Goal: Information Seeking & Learning: Check status

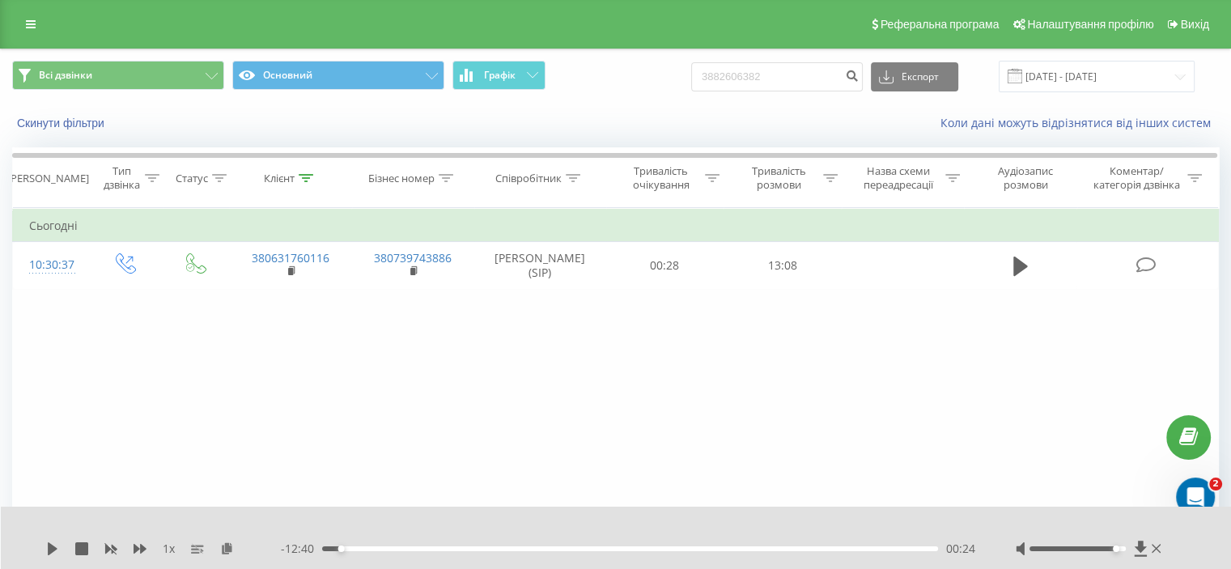
click at [757, 74] on input "3882606382" at bounding box center [777, 76] width 172 height 29
type input "0671695339"
click at [859, 77] on icon "submit" at bounding box center [852, 74] width 14 height 10
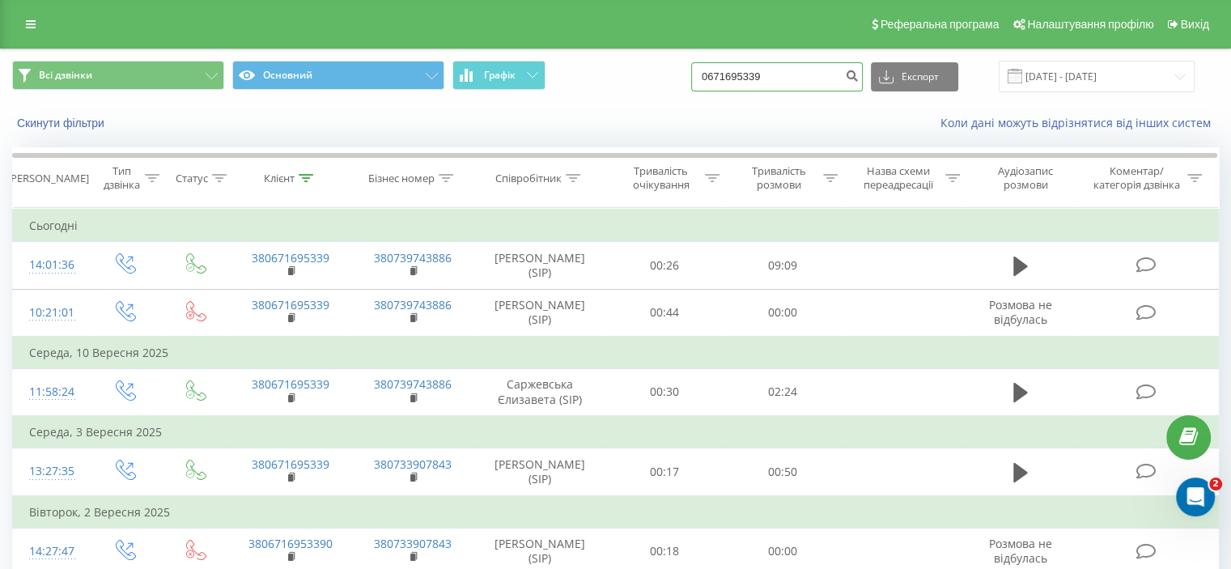
click at [774, 87] on input "0671695339" at bounding box center [777, 76] width 172 height 29
click at [859, 75] on icon "submit" at bounding box center [852, 74] width 14 height 10
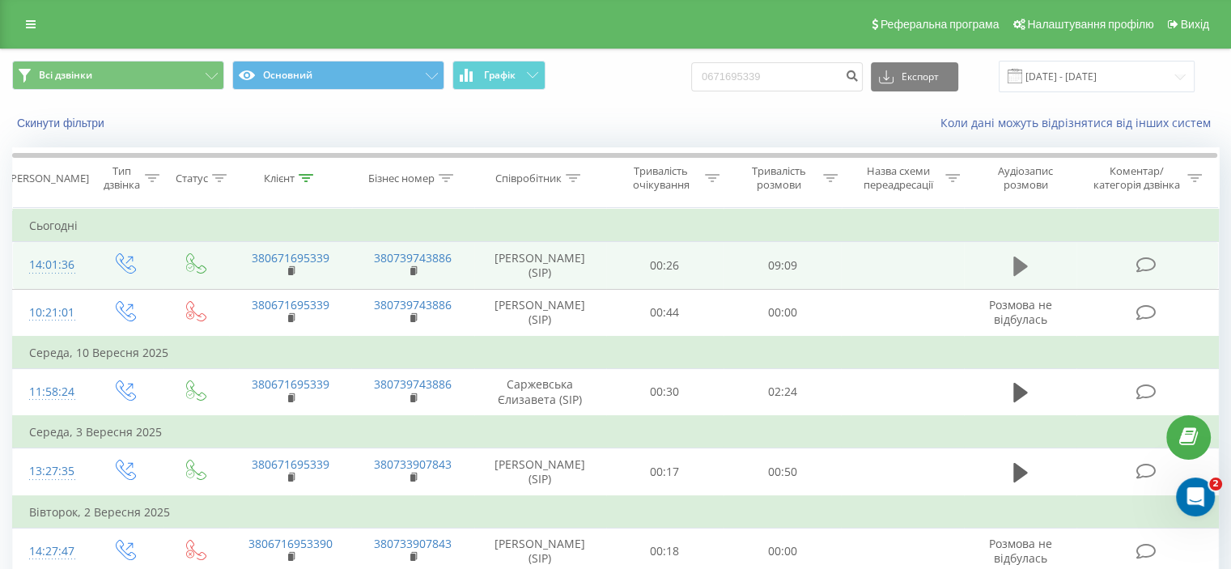
click at [1017, 270] on icon at bounding box center [1020, 266] width 15 height 19
click at [1023, 268] on icon at bounding box center [1020, 266] width 15 height 19
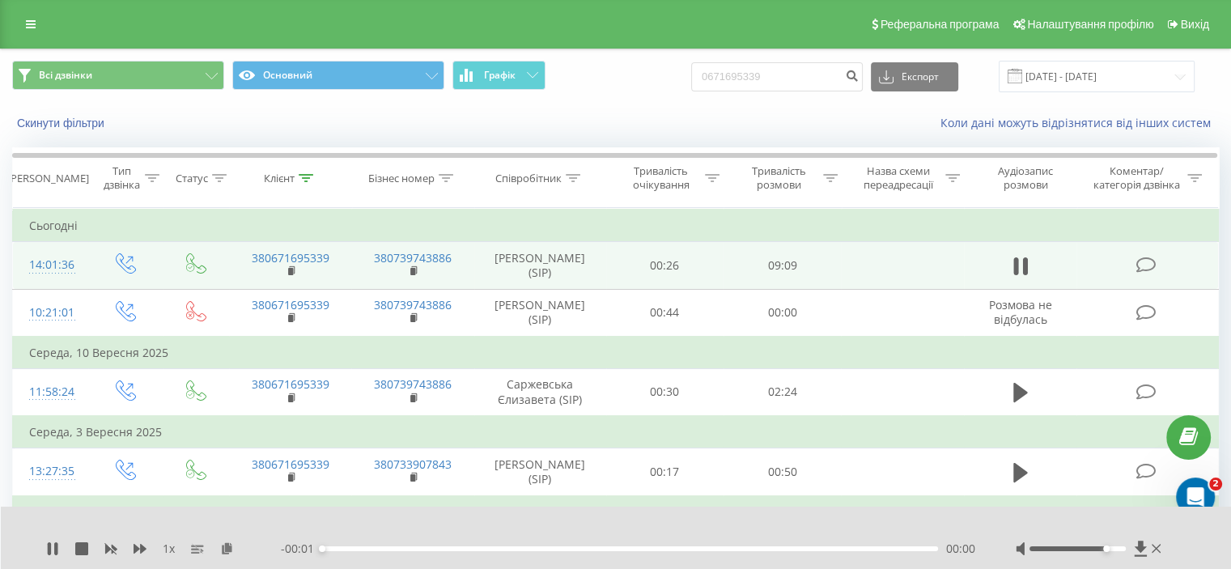
drag, startPoint x: 1082, startPoint y: 549, endPoint x: 1114, endPoint y: 554, distance: 32.7
click at [1107, 554] on div at bounding box center [1090, 549] width 149 height 16
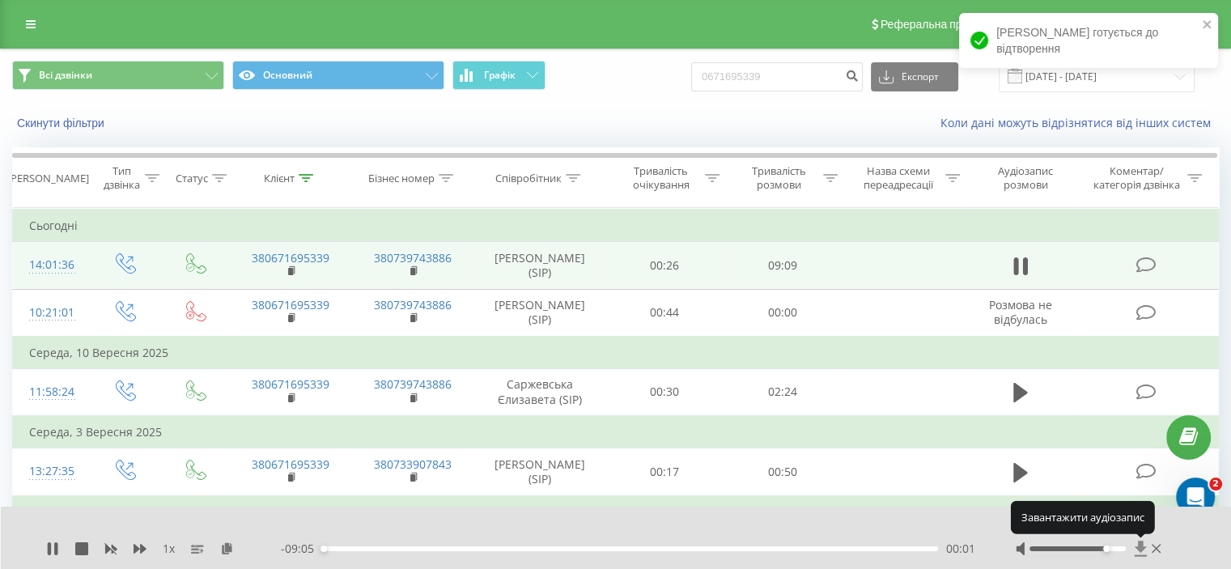
click at [1140, 546] on icon at bounding box center [1140, 548] width 12 height 15
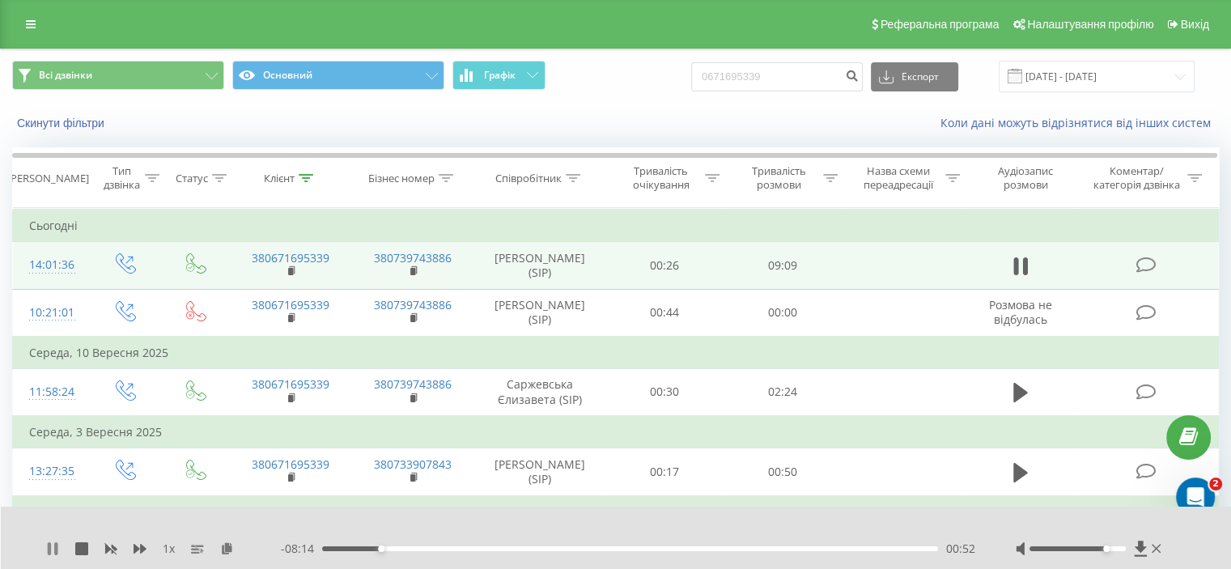
click at [52, 547] on icon at bounding box center [52, 548] width 13 height 13
click at [817, 71] on input "0671695339" at bounding box center [777, 76] width 172 height 29
paste input "97099709"
type input "0970997099"
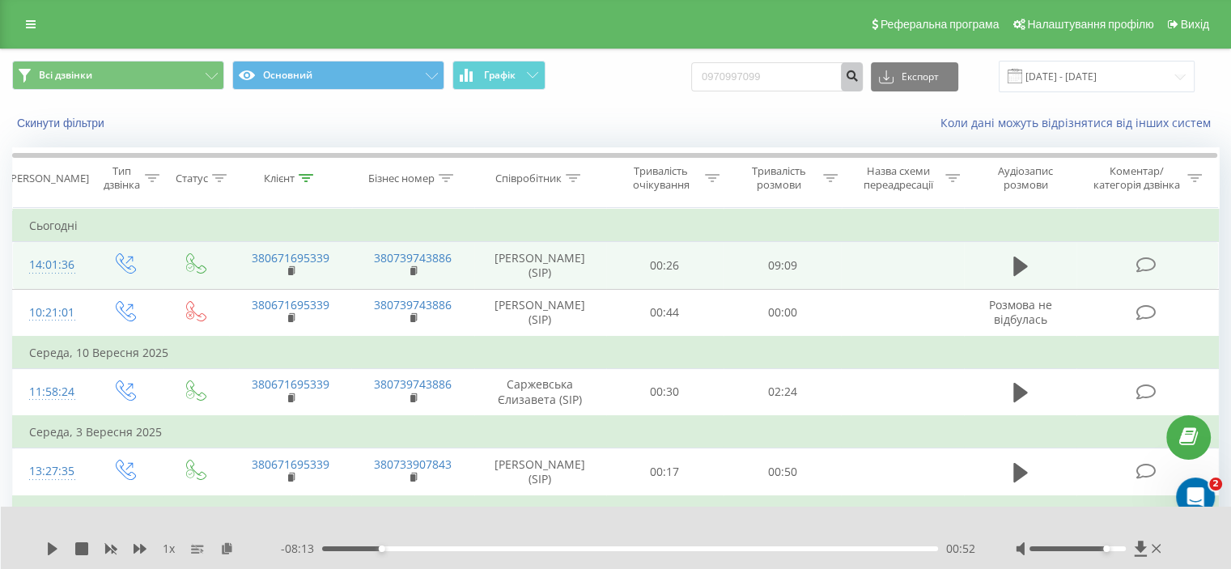
click at [859, 78] on icon "submit" at bounding box center [852, 74] width 14 height 10
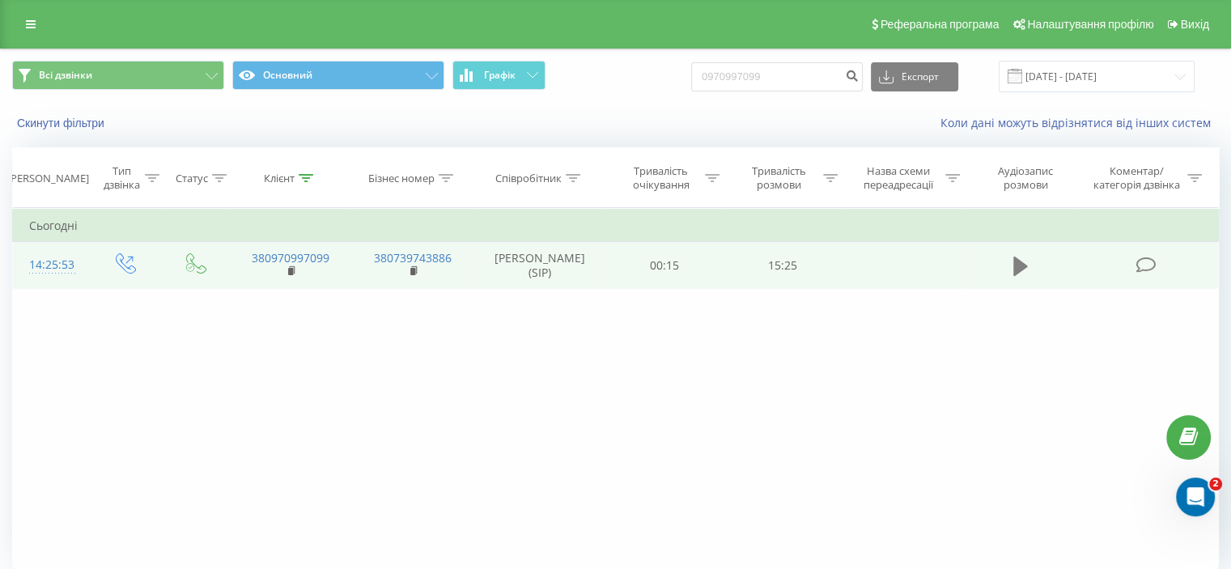
click at [1012, 259] on button at bounding box center [1020, 266] width 24 height 24
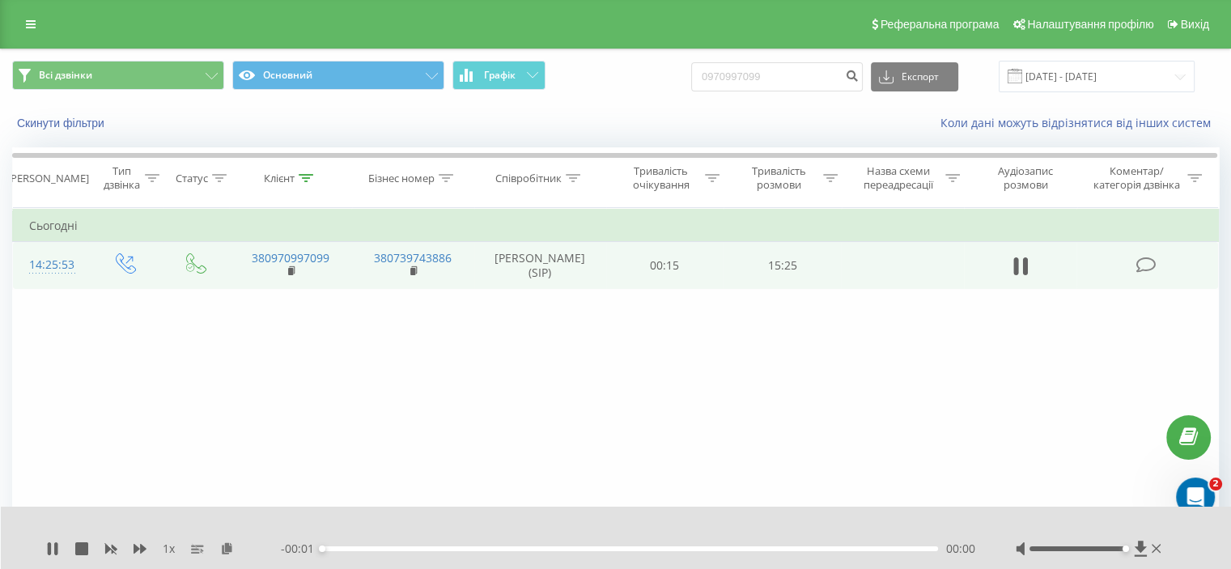
drag, startPoint x: 1088, startPoint y: 548, endPoint x: 1125, endPoint y: 558, distance: 38.5
click at [1125, 558] on div "1 x - 00:01 00:00 00:00" at bounding box center [616, 538] width 1231 height 62
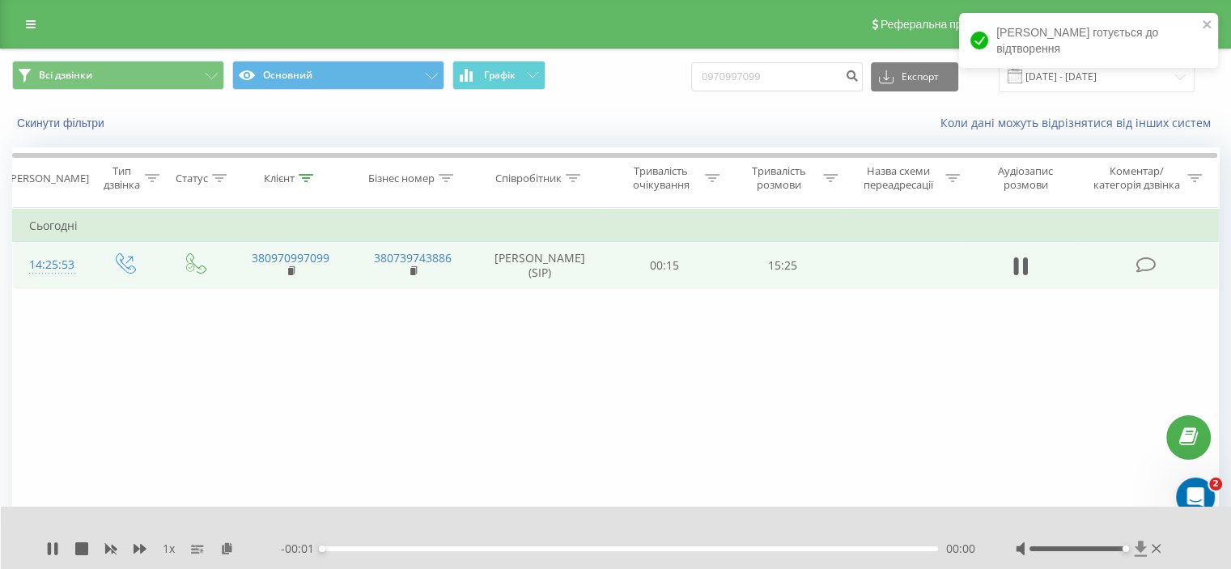
click at [1135, 549] on icon at bounding box center [1141, 549] width 14 height 16
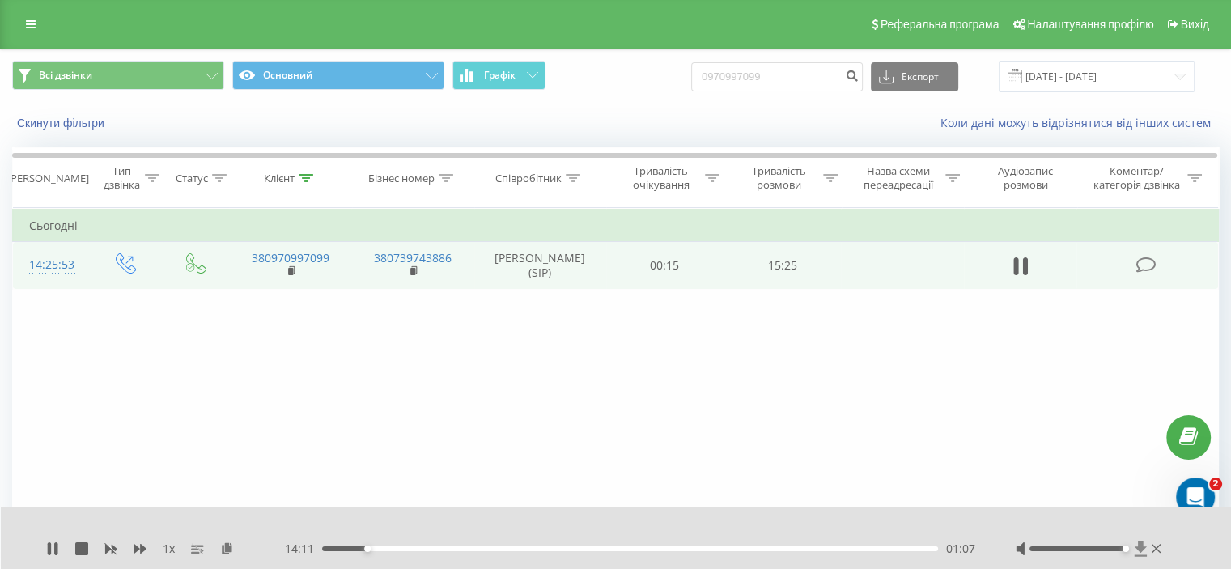
click at [1137, 546] on icon at bounding box center [1140, 548] width 12 height 15
click at [54, 542] on icon at bounding box center [52, 548] width 13 height 13
click at [806, 547] on div "00:00" at bounding box center [630, 548] width 616 height 5
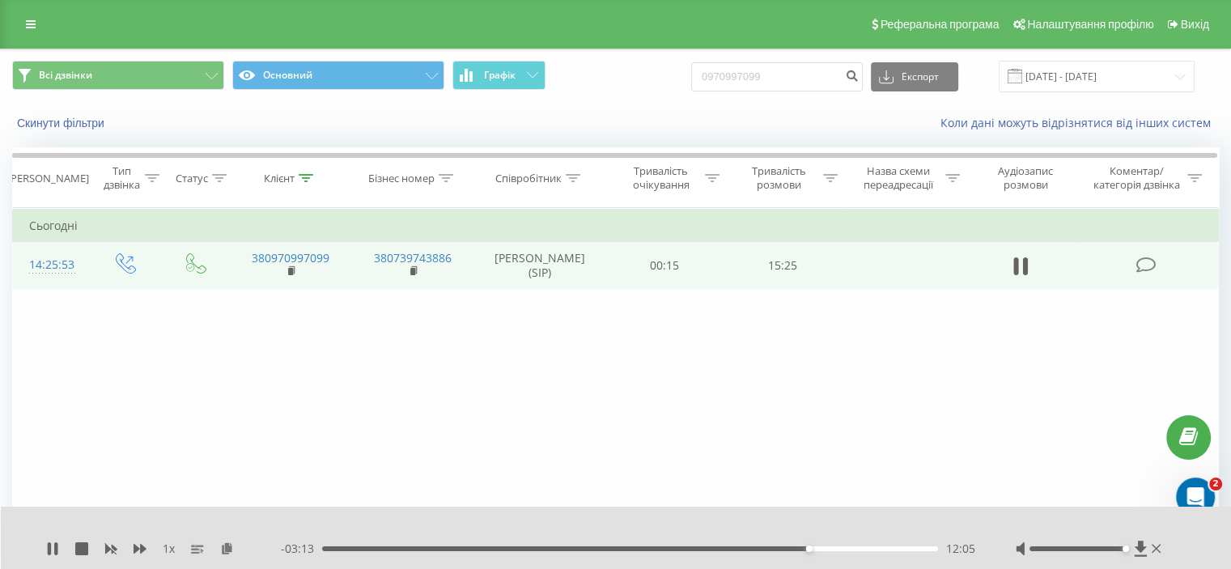
click at [840, 547] on div "12:05" at bounding box center [630, 548] width 616 height 5
click at [859, 547] on div "12:55" at bounding box center [630, 548] width 616 height 5
click at [872, 546] on div "13:39" at bounding box center [630, 548] width 616 height 5
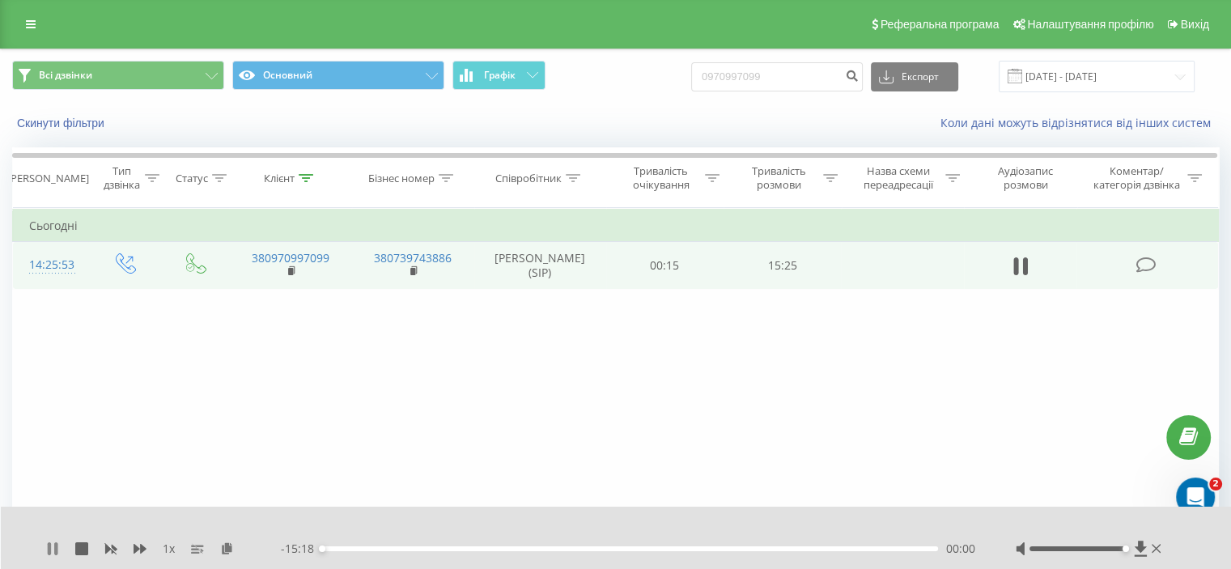
drag, startPoint x: 51, startPoint y: 547, endPoint x: 680, endPoint y: 74, distance: 787.1
click at [50, 547] on icon at bounding box center [52, 548] width 13 height 13
